Goal: Task Accomplishment & Management: Complete application form

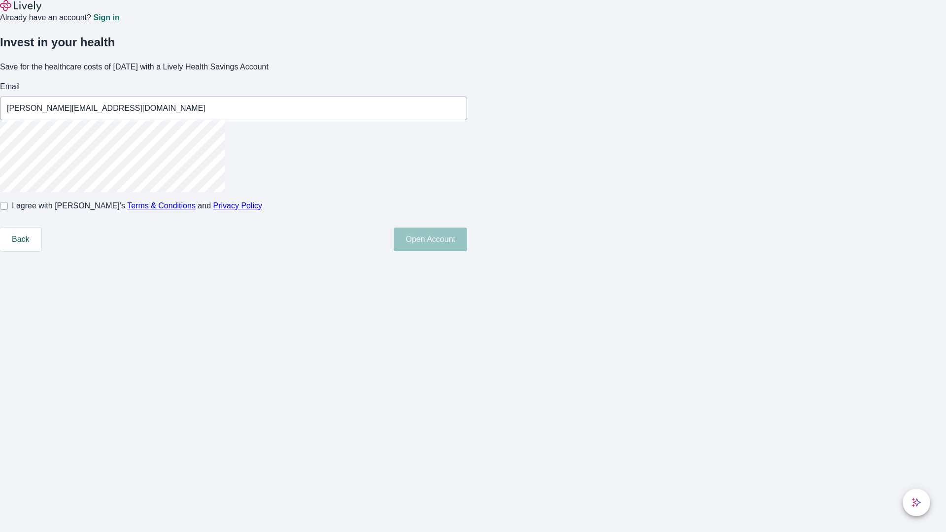
click at [8, 210] on input "I agree with Lively’s Terms & Conditions and Privacy Policy" at bounding box center [4, 206] width 8 height 8
checkbox input "true"
click at [467, 251] on button "Open Account" at bounding box center [430, 240] width 73 height 24
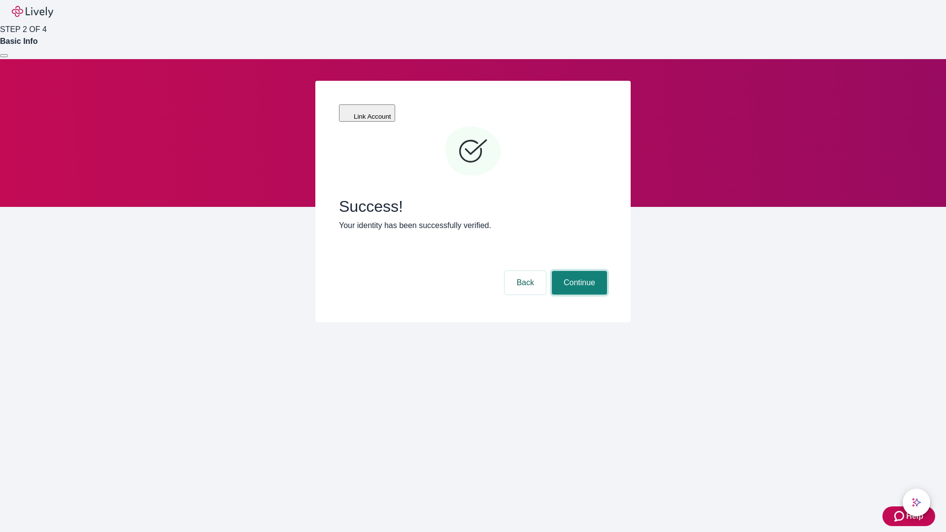
click at [578, 271] on button "Continue" at bounding box center [579, 283] width 55 height 24
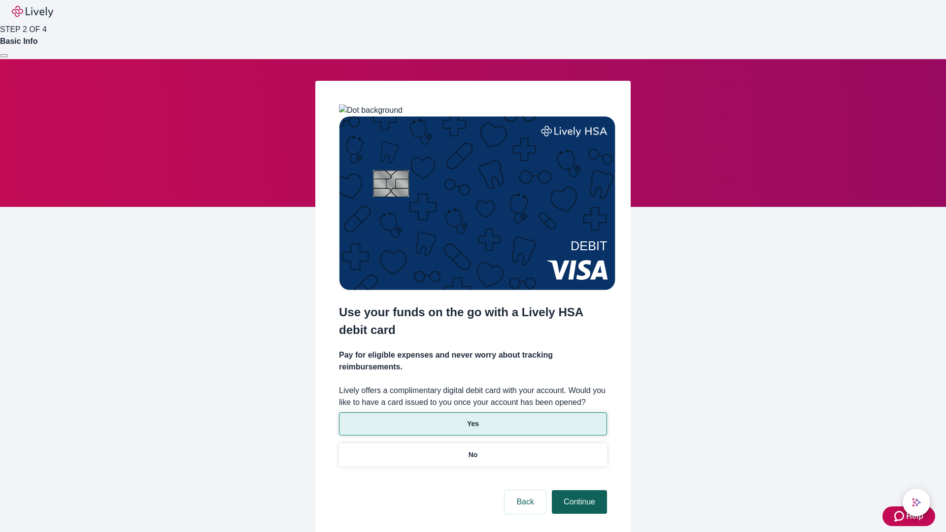
click at [473, 450] on p "No" at bounding box center [473, 455] width 9 height 10
click at [578, 490] on button "Continue" at bounding box center [579, 502] width 55 height 24
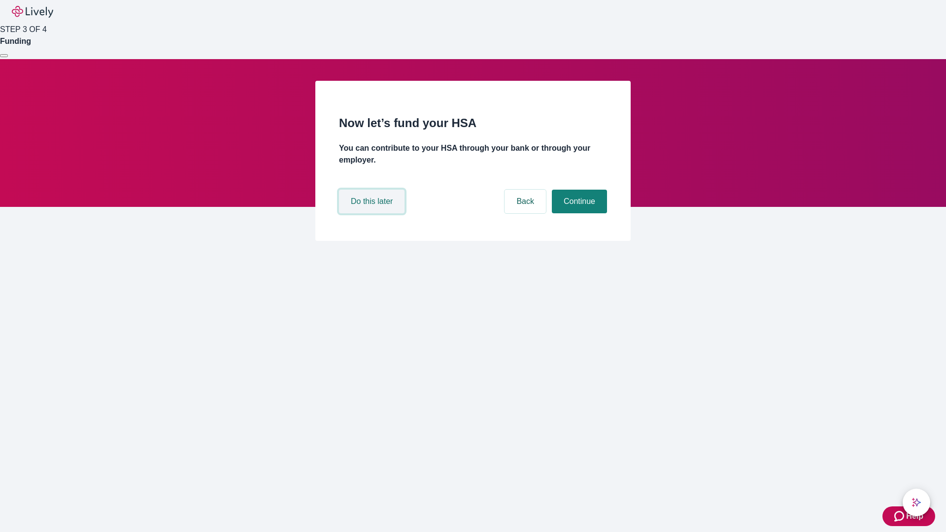
click at [373, 213] on button "Do this later" at bounding box center [372, 202] width 66 height 24
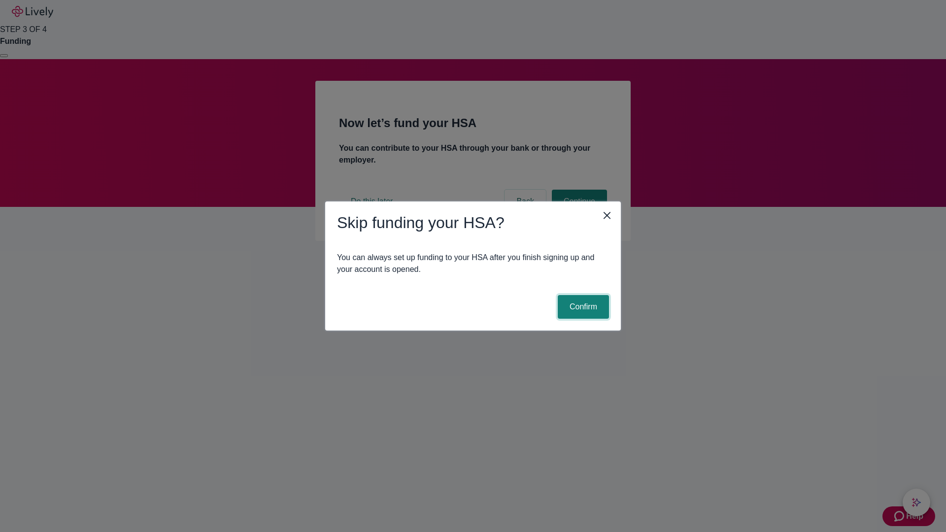
click at [582, 307] on button "Confirm" at bounding box center [583, 307] width 51 height 24
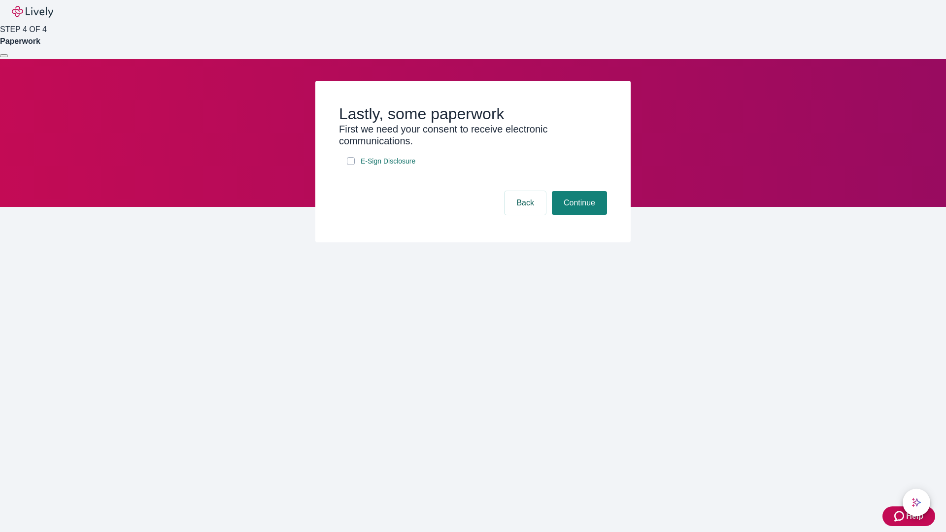
click at [351, 165] on input "E-Sign Disclosure" at bounding box center [351, 161] width 8 height 8
checkbox input "true"
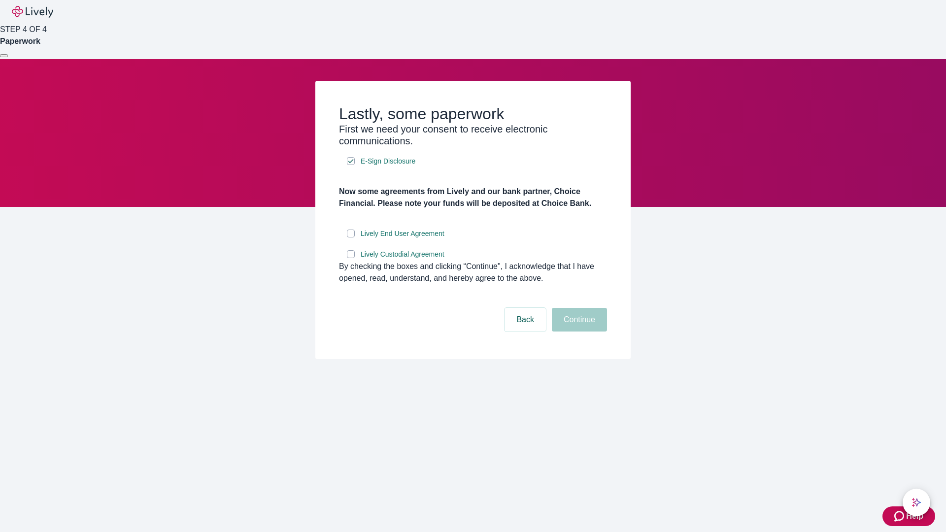
click at [351, 238] on input "Lively End User Agreement" at bounding box center [351, 234] width 8 height 8
checkbox input "true"
click at [351, 258] on input "Lively Custodial Agreement" at bounding box center [351, 254] width 8 height 8
checkbox input "true"
click at [578, 332] on button "Continue" at bounding box center [579, 320] width 55 height 24
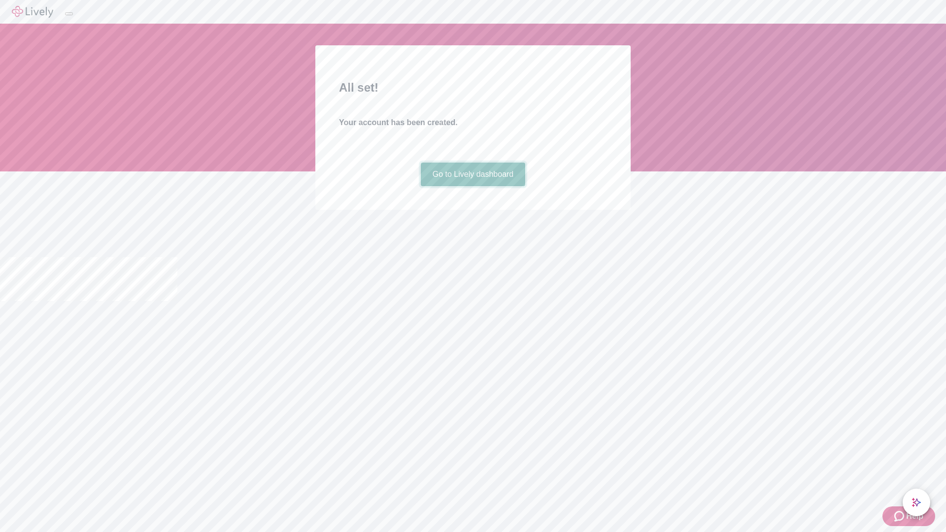
click at [473, 186] on link "Go to Lively dashboard" at bounding box center [473, 175] width 105 height 24
